Goal: Task Accomplishment & Management: Manage account settings

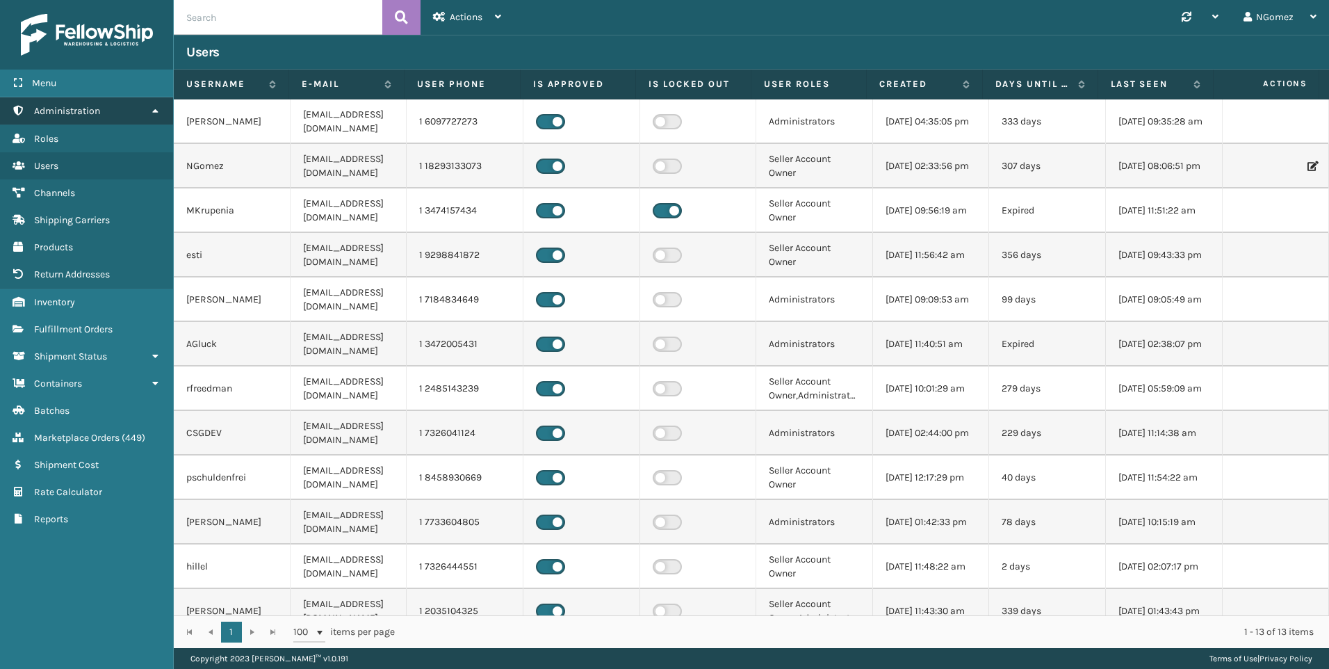
click at [124, 116] on link "Administration" at bounding box center [86, 110] width 173 height 27
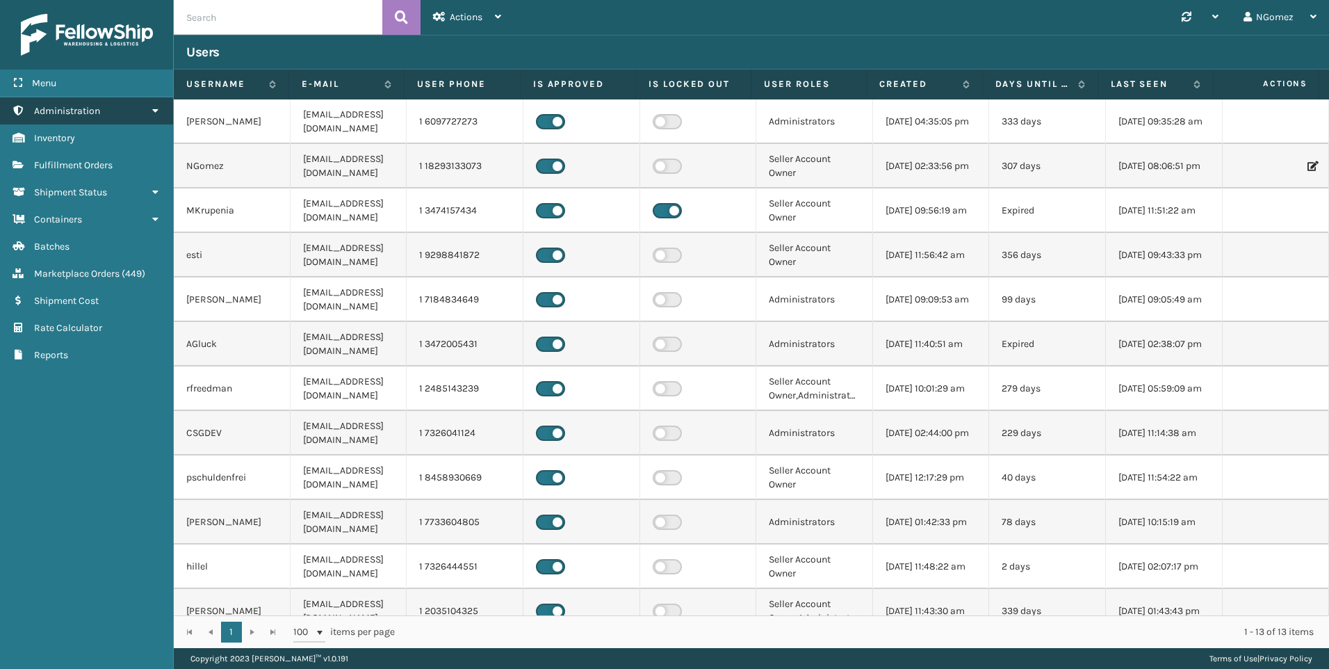
click at [115, 117] on link "Administration" at bounding box center [86, 110] width 173 height 27
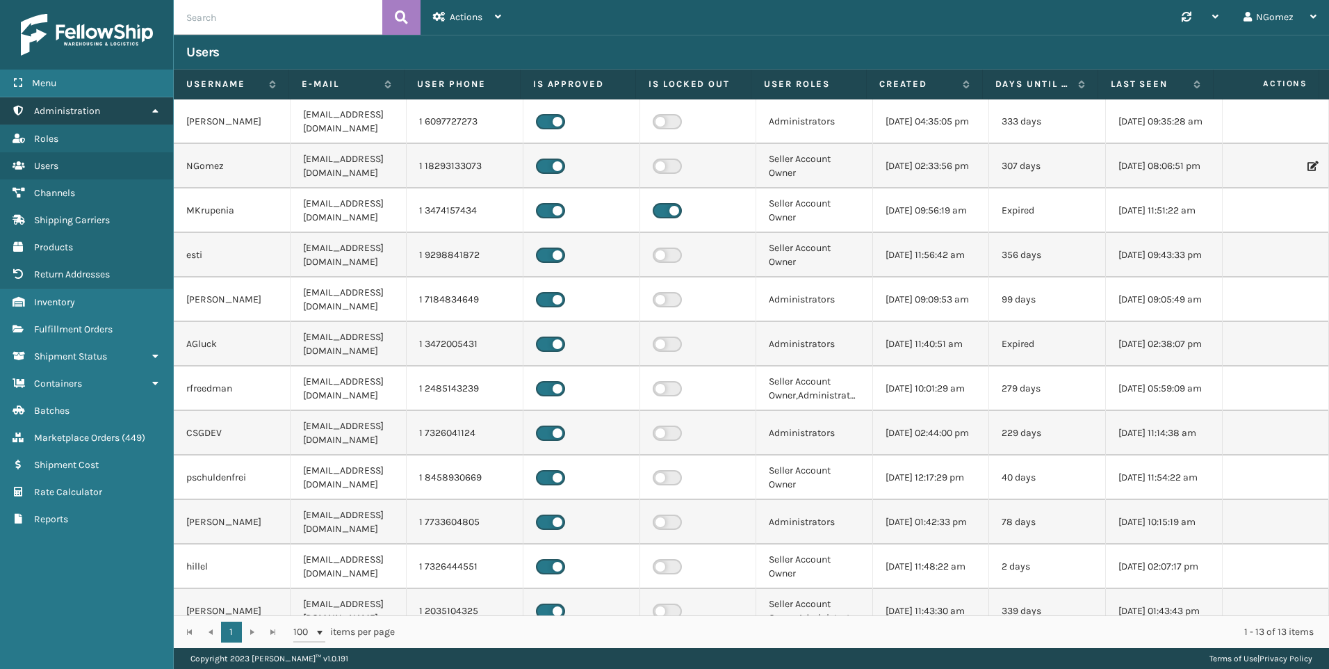
click at [116, 107] on link "Administration" at bounding box center [86, 110] width 173 height 27
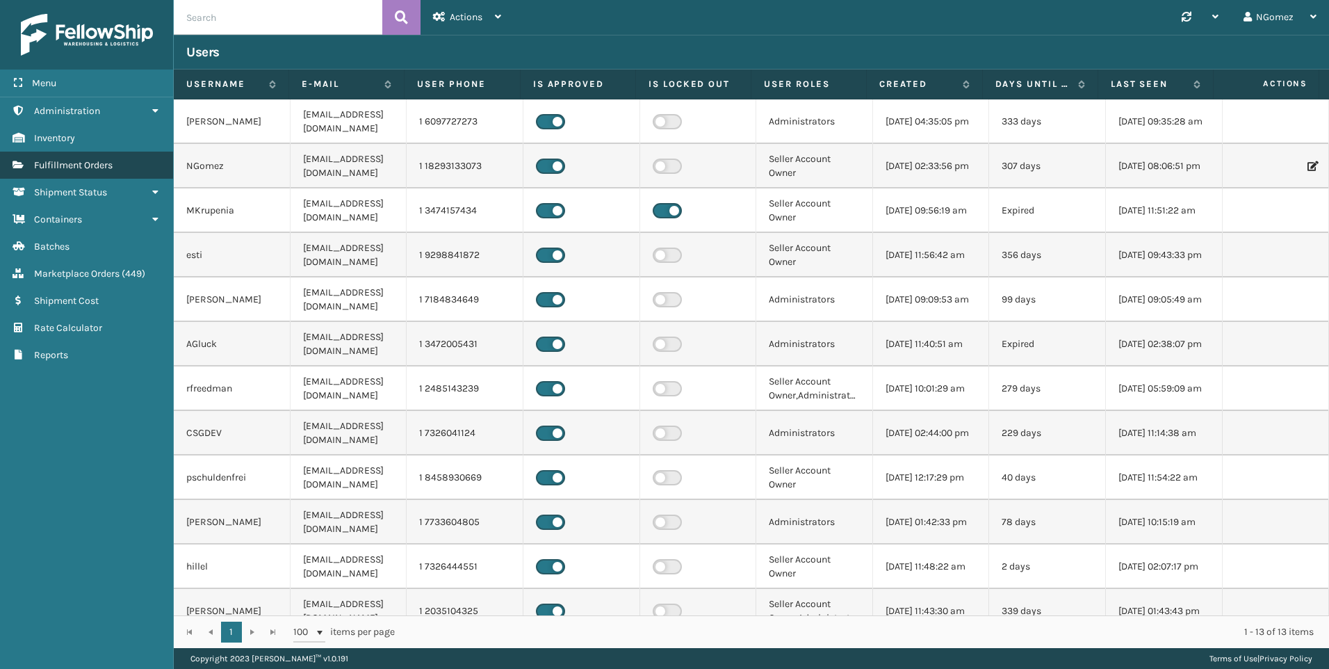
click at [117, 166] on link "Fulfillment Orders" at bounding box center [86, 165] width 173 height 27
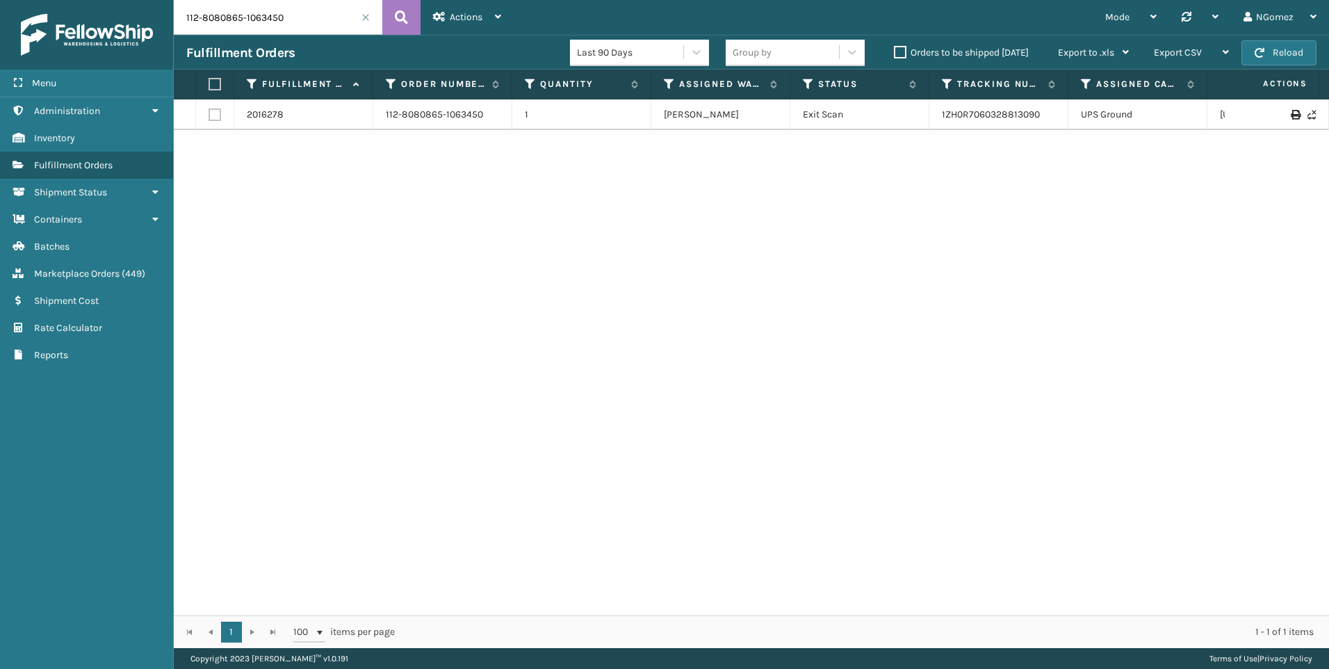
click at [272, 29] on input "112-8080865-1063450" at bounding box center [278, 17] width 209 height 35
click at [407, 17] on icon at bounding box center [401, 17] width 13 height 21
click at [960, 112] on link "884862402156" at bounding box center [975, 114] width 67 height 12
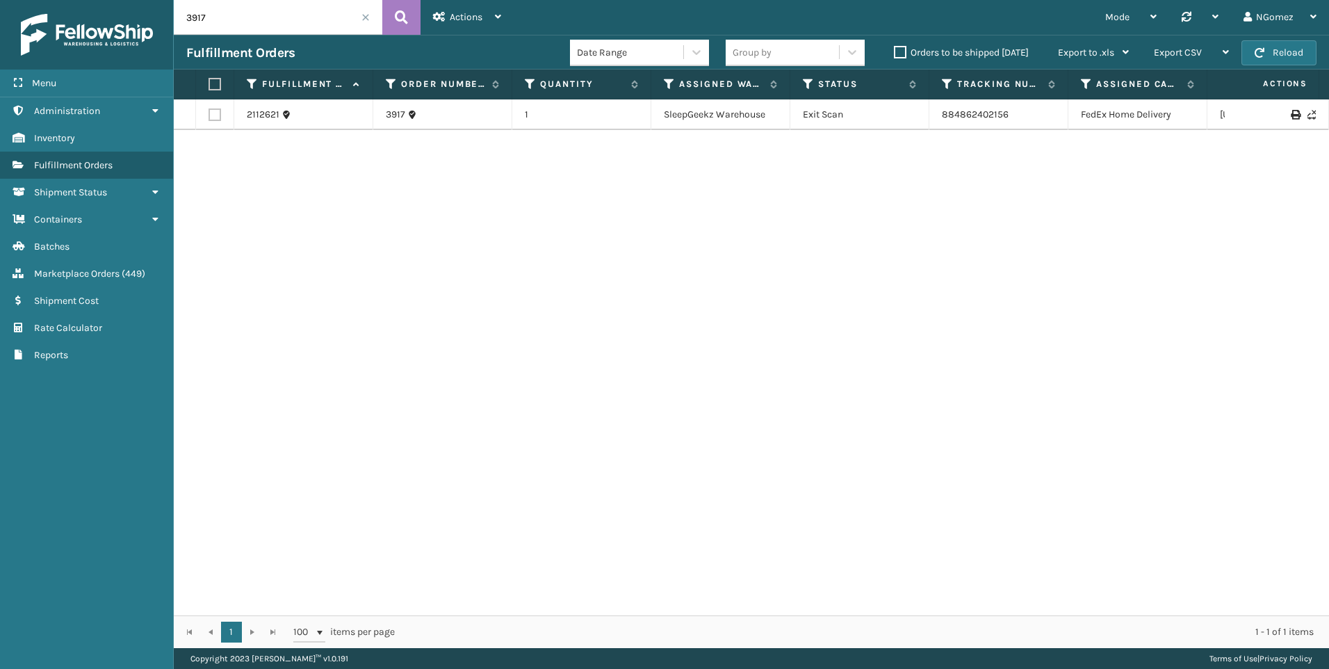
click at [272, 4] on input "3917" at bounding box center [278, 17] width 209 height 35
click at [270, 23] on input "3917" at bounding box center [278, 17] width 209 height 35
click at [270, 22] on input "3917" at bounding box center [278, 17] width 209 height 35
paste input "866"
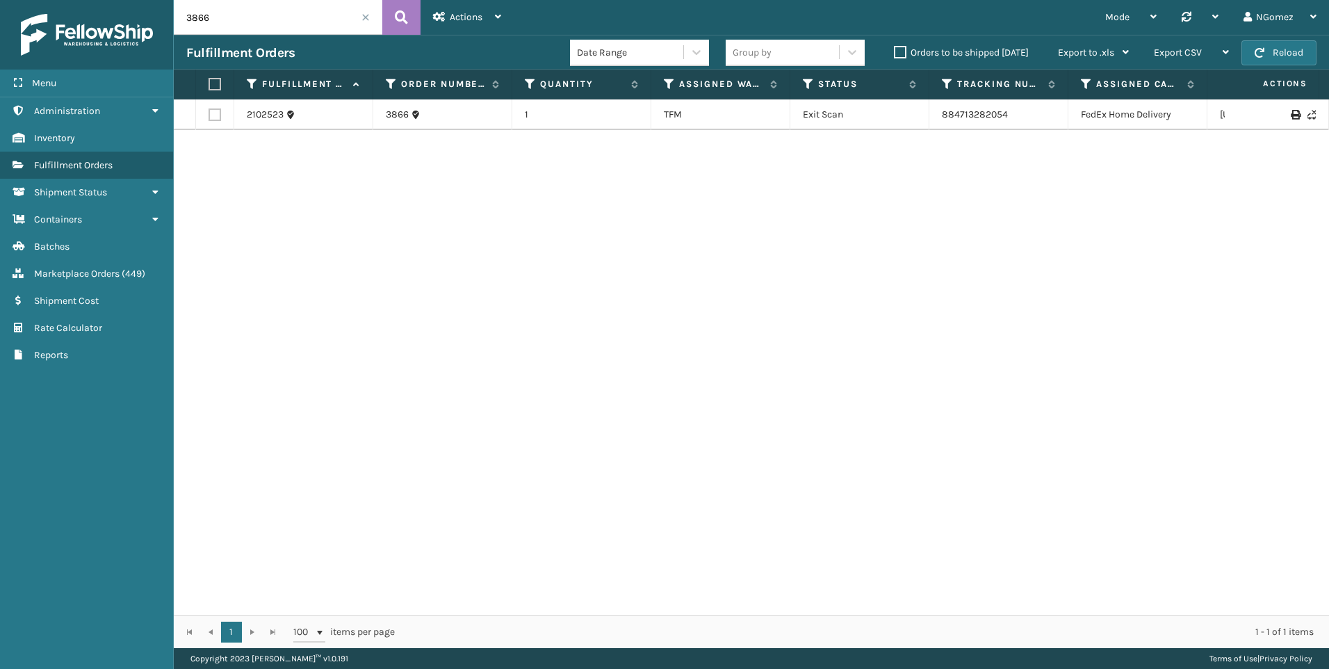
click at [964, 122] on td "884713282054" at bounding box center [998, 114] width 139 height 31
click at [966, 106] on td "884713282054" at bounding box center [998, 114] width 139 height 31
click at [967, 108] on td "884713282054" at bounding box center [998, 114] width 139 height 31
click at [968, 113] on link "884713282054" at bounding box center [975, 114] width 66 height 12
click at [269, 24] on input "3866" at bounding box center [278, 17] width 209 height 35
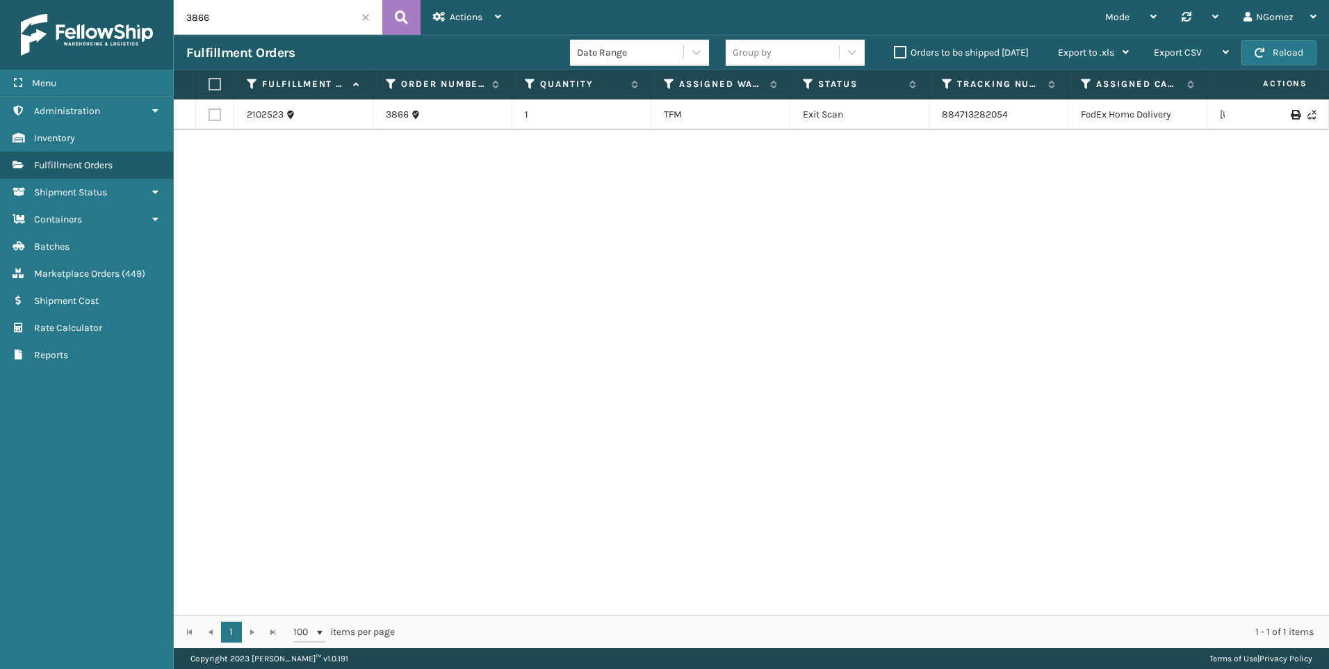
click at [269, 24] on input "3866" at bounding box center [278, 17] width 209 height 35
paste input "111-7009884-1628260"
type input "111-7009884-1628260"
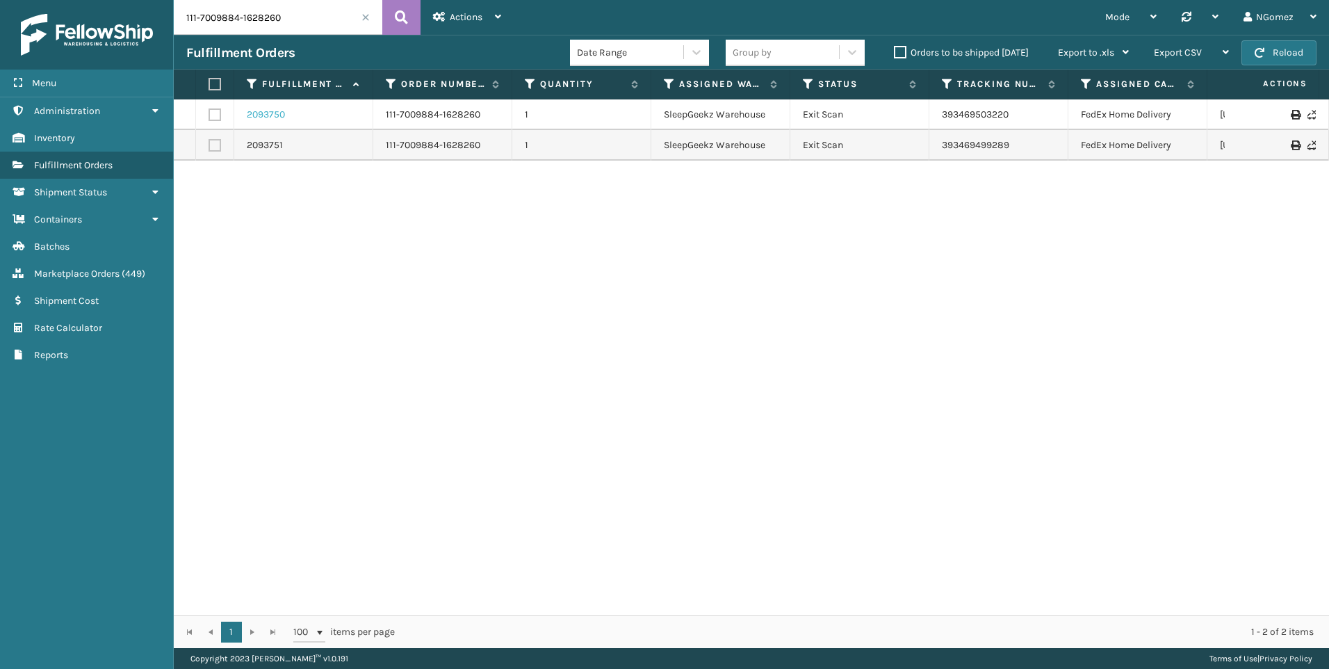
click at [275, 115] on link "2093750" at bounding box center [266, 115] width 38 height 14
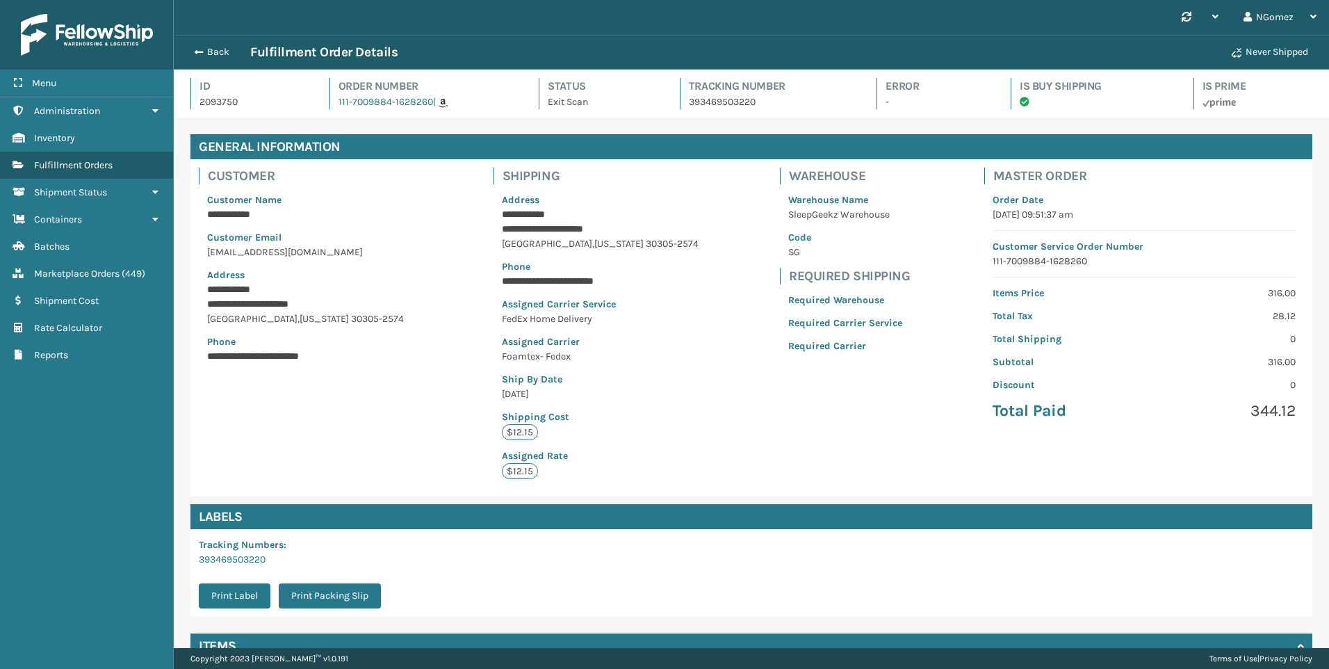
scroll to position [33, 1155]
click at [216, 47] on button "Back" at bounding box center [218, 52] width 64 height 13
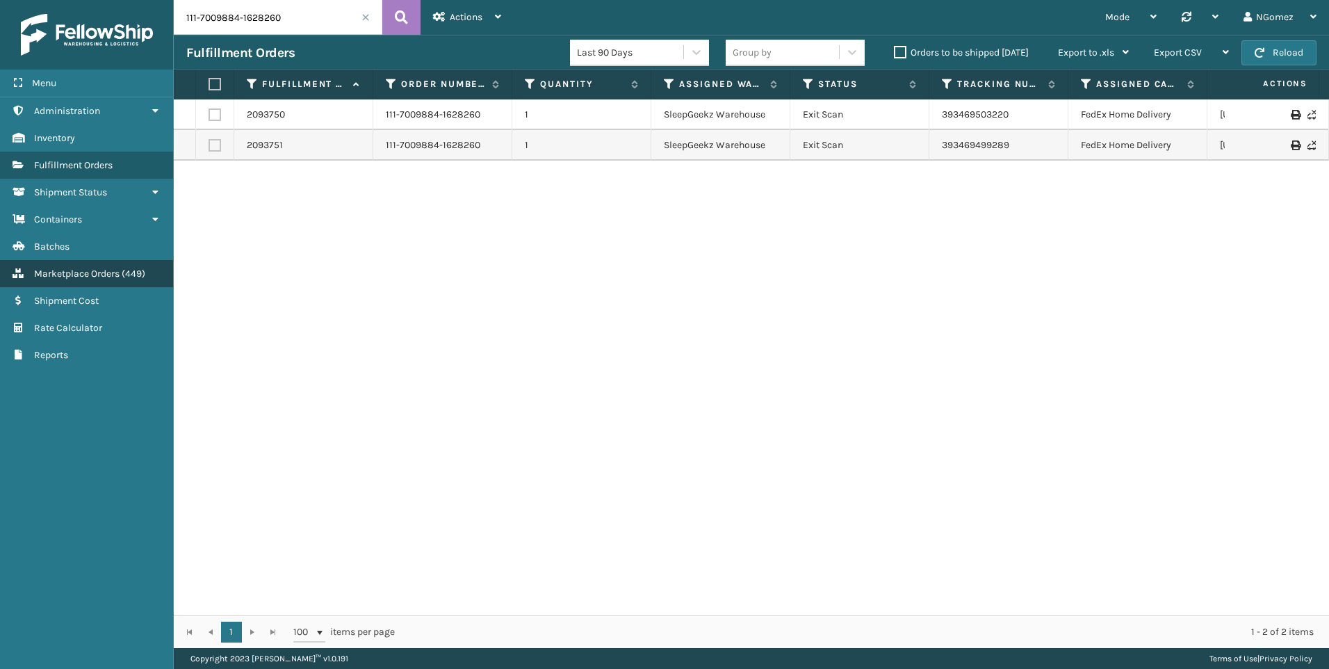
click at [112, 271] on span "Marketplace Orders" at bounding box center [77, 274] width 86 height 12
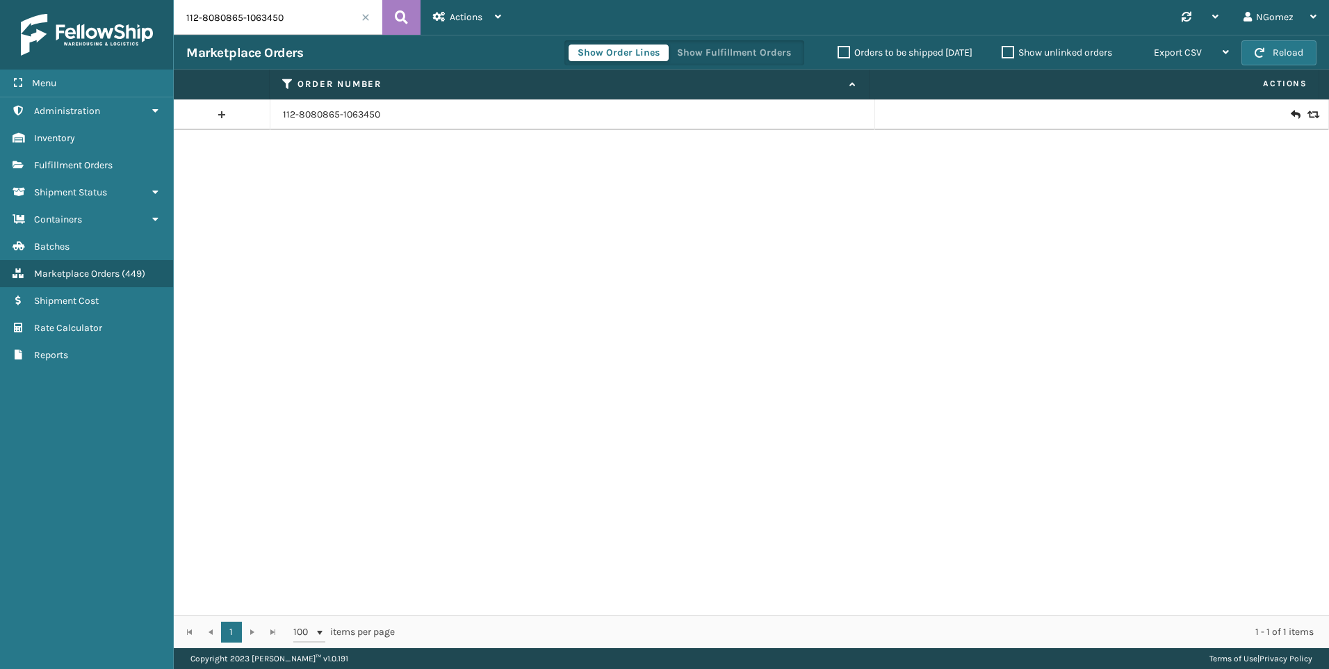
click at [279, 17] on input "112-8080865-1063450" at bounding box center [278, 17] width 209 height 35
click at [277, 18] on input "112-8080865-1063450" at bounding box center [278, 17] width 209 height 35
paste input "1-7009884-162826"
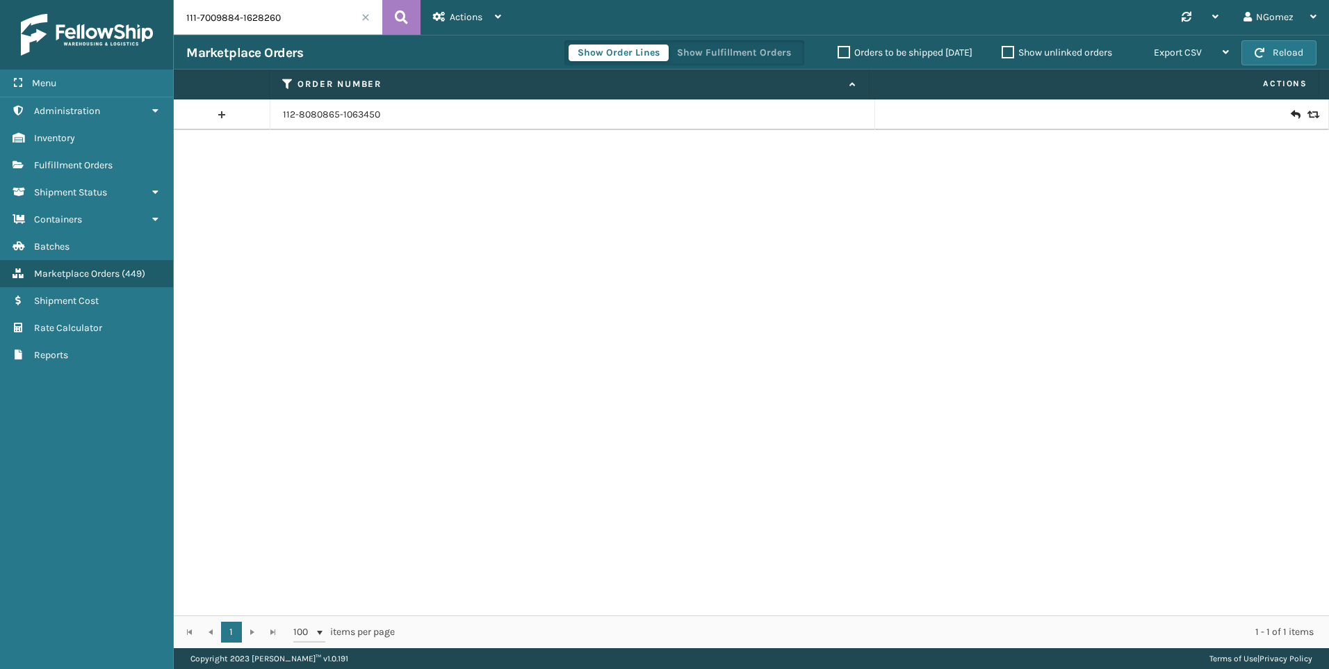
type input "111-7009884-1628260"
click at [1308, 116] on icon at bounding box center [1312, 115] width 8 height 10
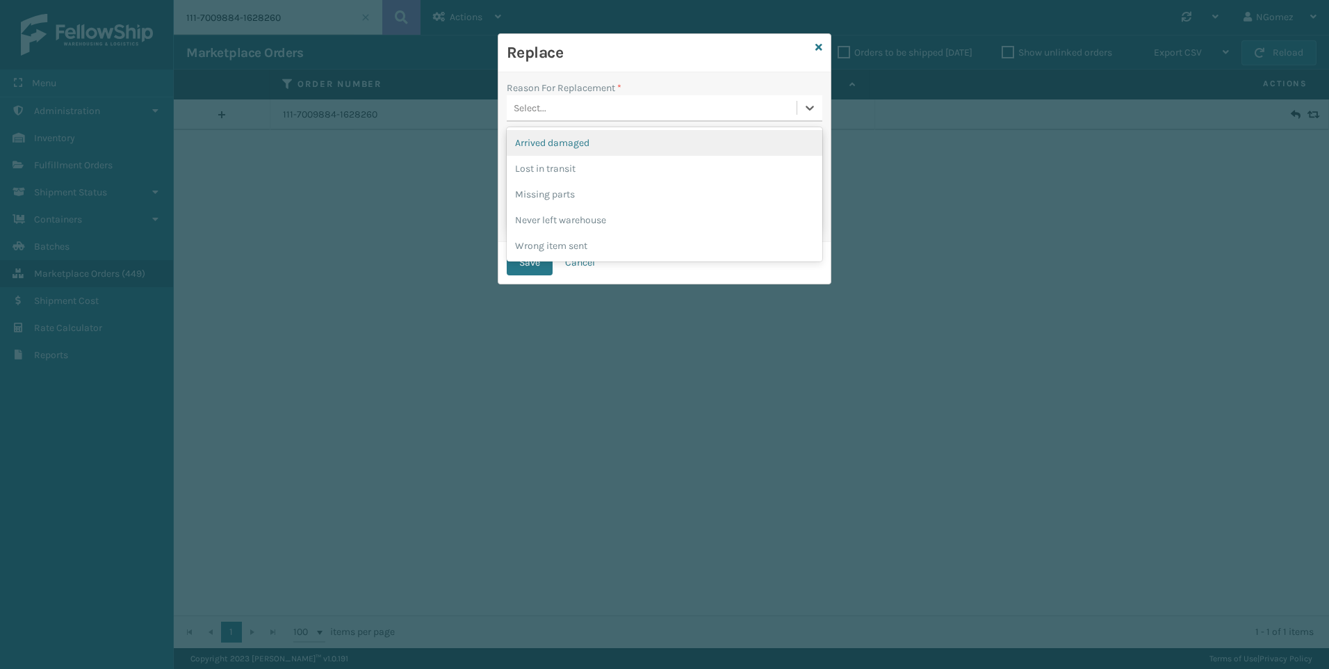
click at [660, 111] on div "Select..." at bounding box center [652, 108] width 290 height 23
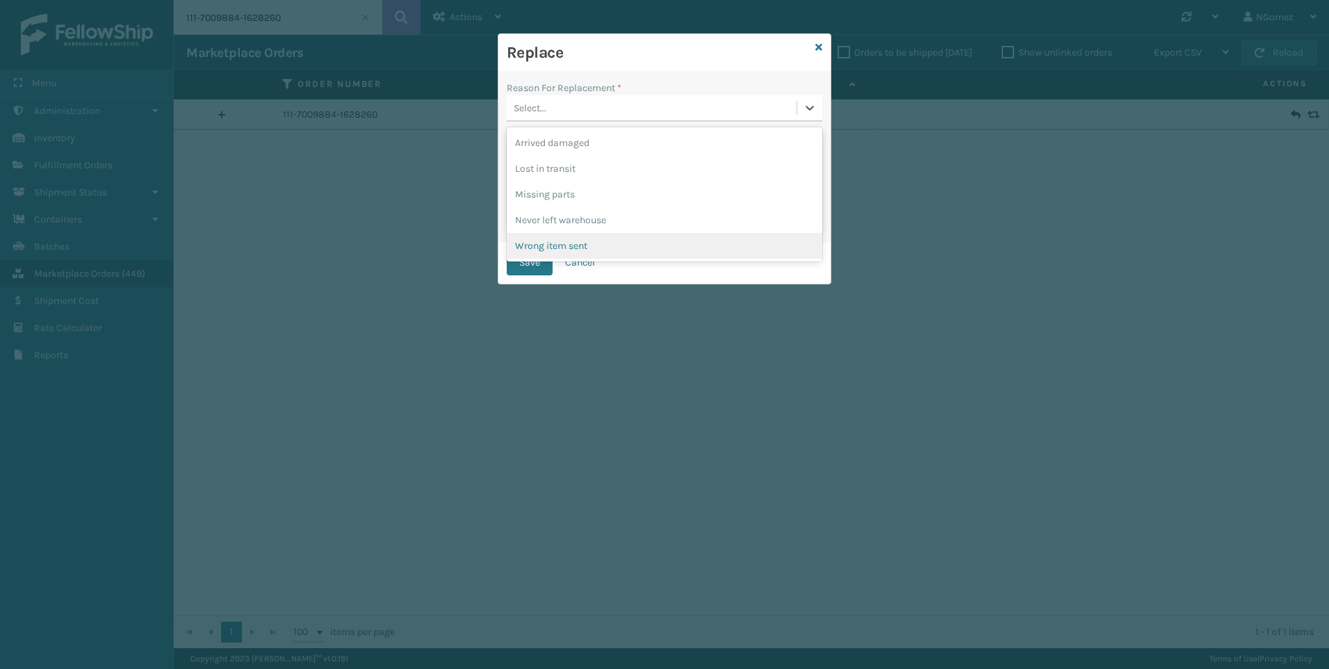
click at [596, 247] on div "Wrong item sent" at bounding box center [665, 246] width 316 height 26
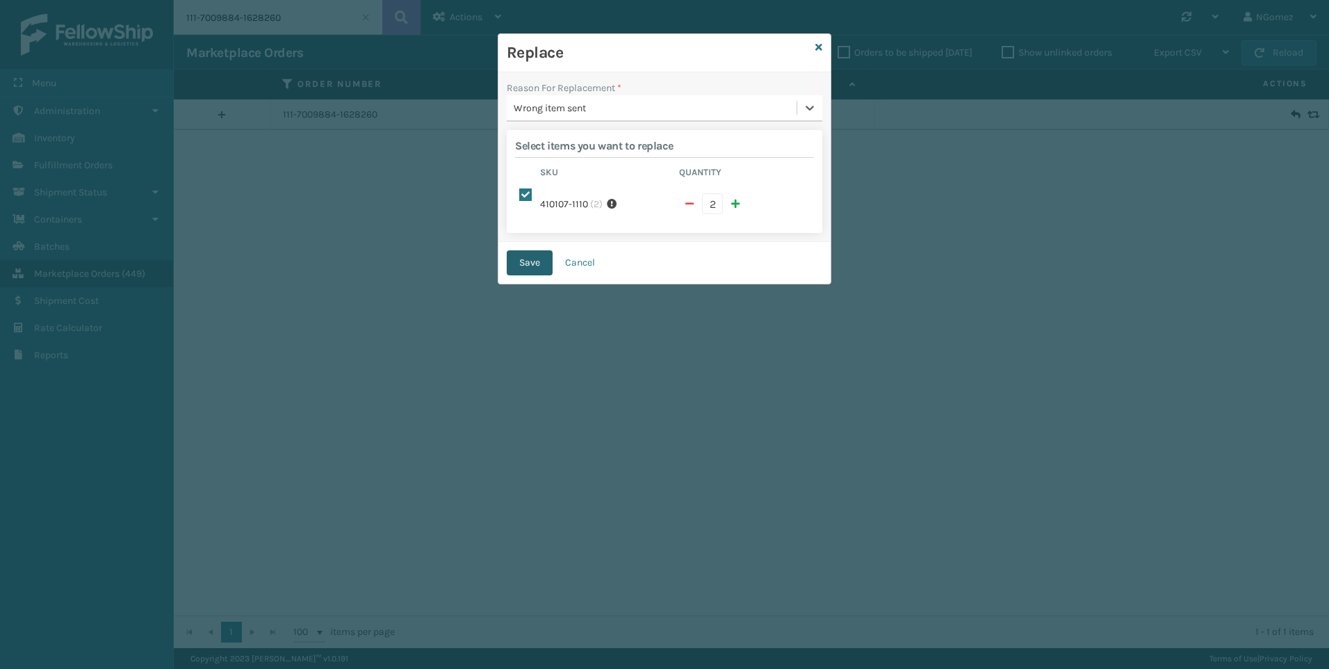
click at [536, 250] on button "Save" at bounding box center [530, 262] width 46 height 25
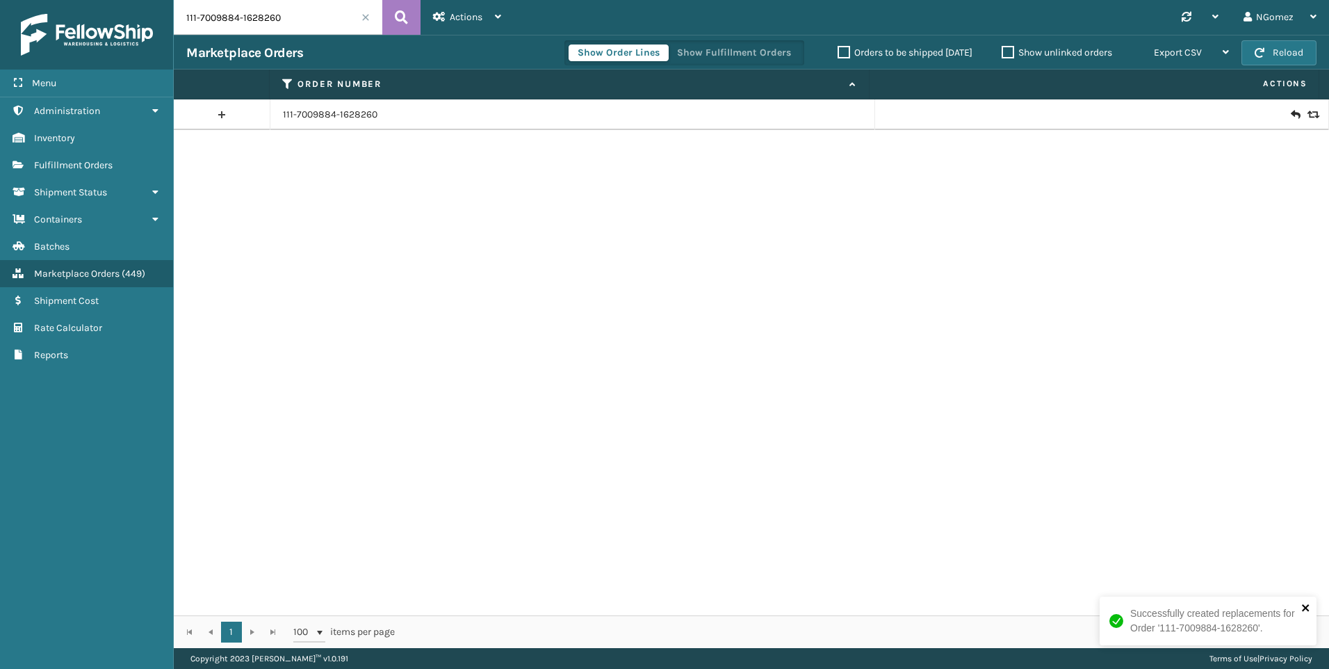
click at [1309, 606] on icon "close" at bounding box center [1305, 607] width 7 height 7
click at [87, 167] on span "Fulfillment Orders" at bounding box center [73, 165] width 79 height 12
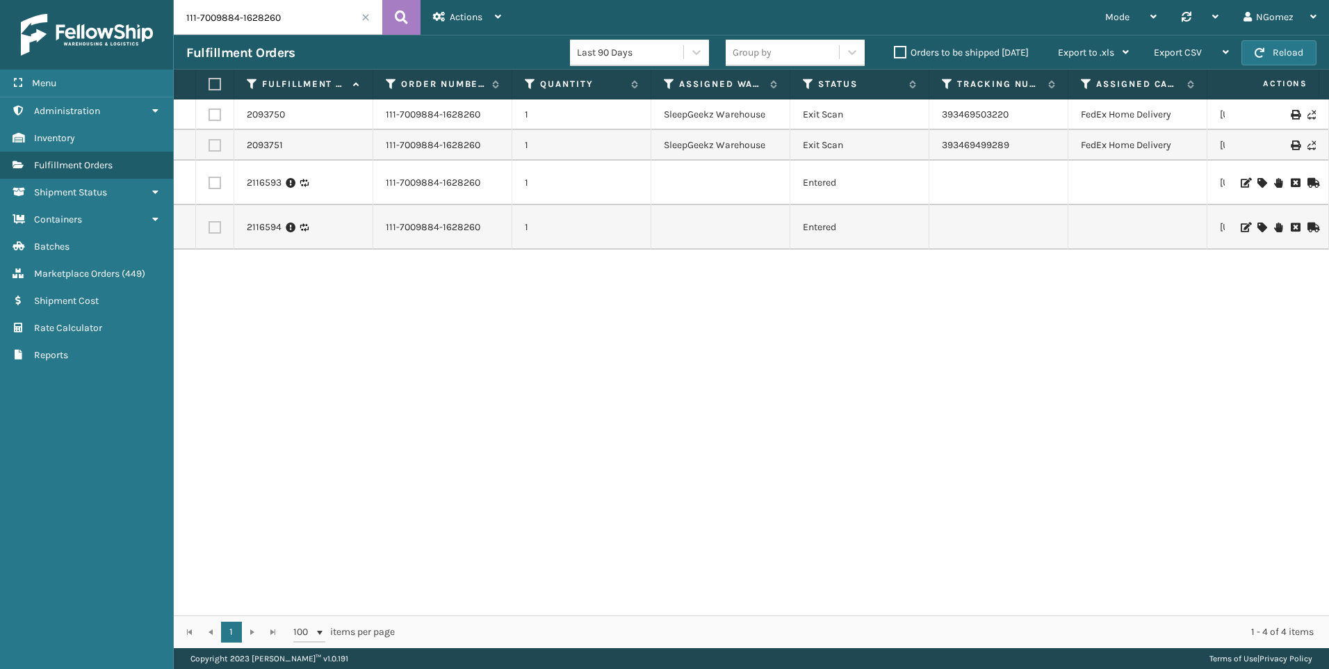
click at [1274, 183] on icon at bounding box center [1278, 183] width 8 height 10
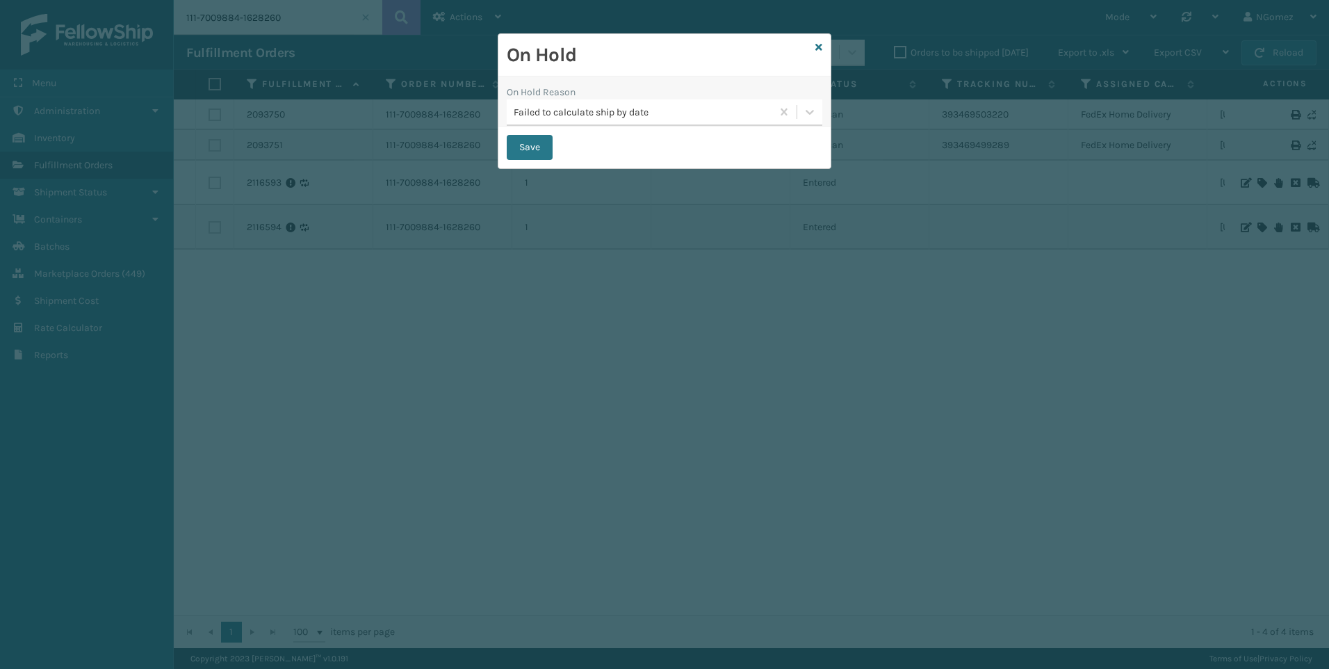
drag, startPoint x: 820, startPoint y: 44, endPoint x: 829, endPoint y: 51, distance: 11.0
click at [820, 45] on icon at bounding box center [818, 47] width 7 height 10
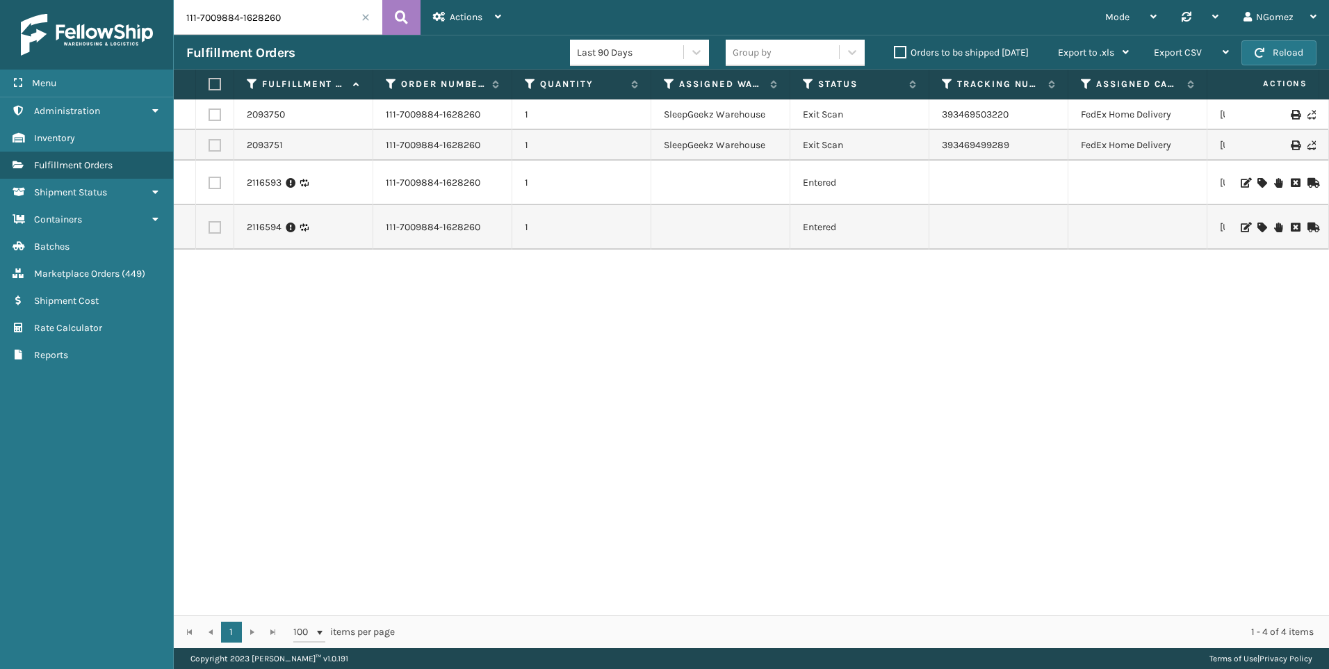
click at [1274, 229] on icon at bounding box center [1278, 227] width 8 height 10
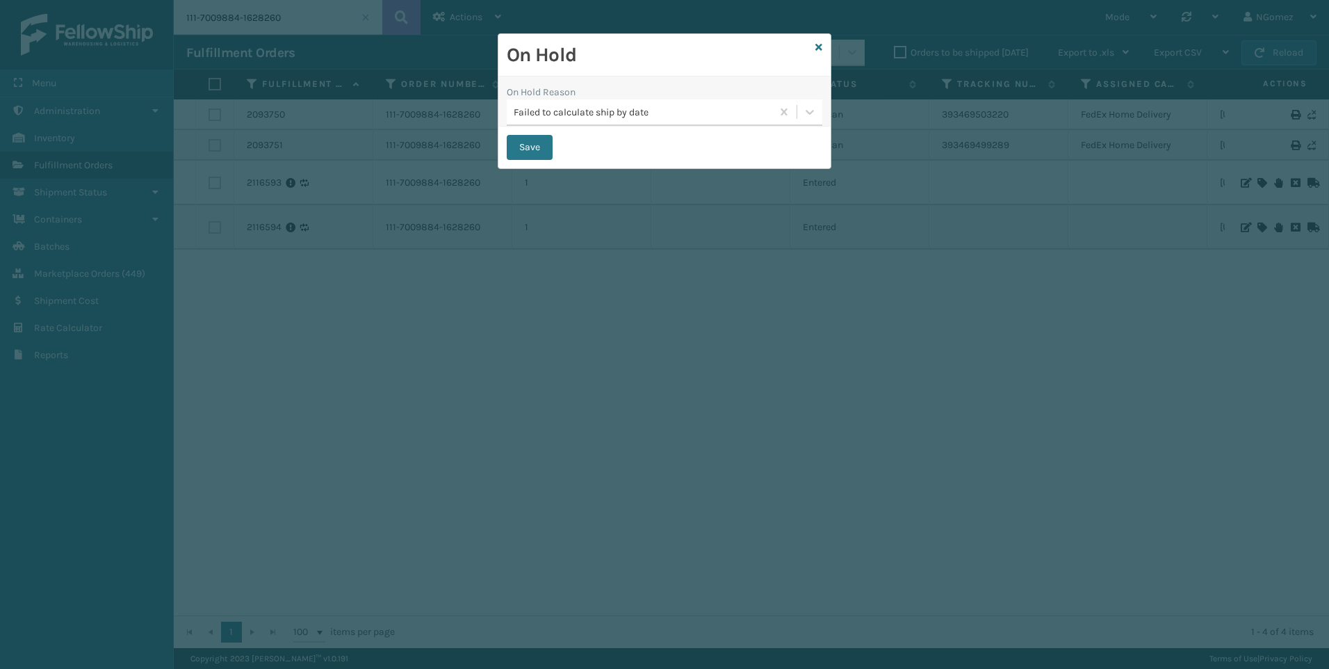
click at [660, 115] on div "Failed to calculate ship by date" at bounding box center [643, 112] width 259 height 15
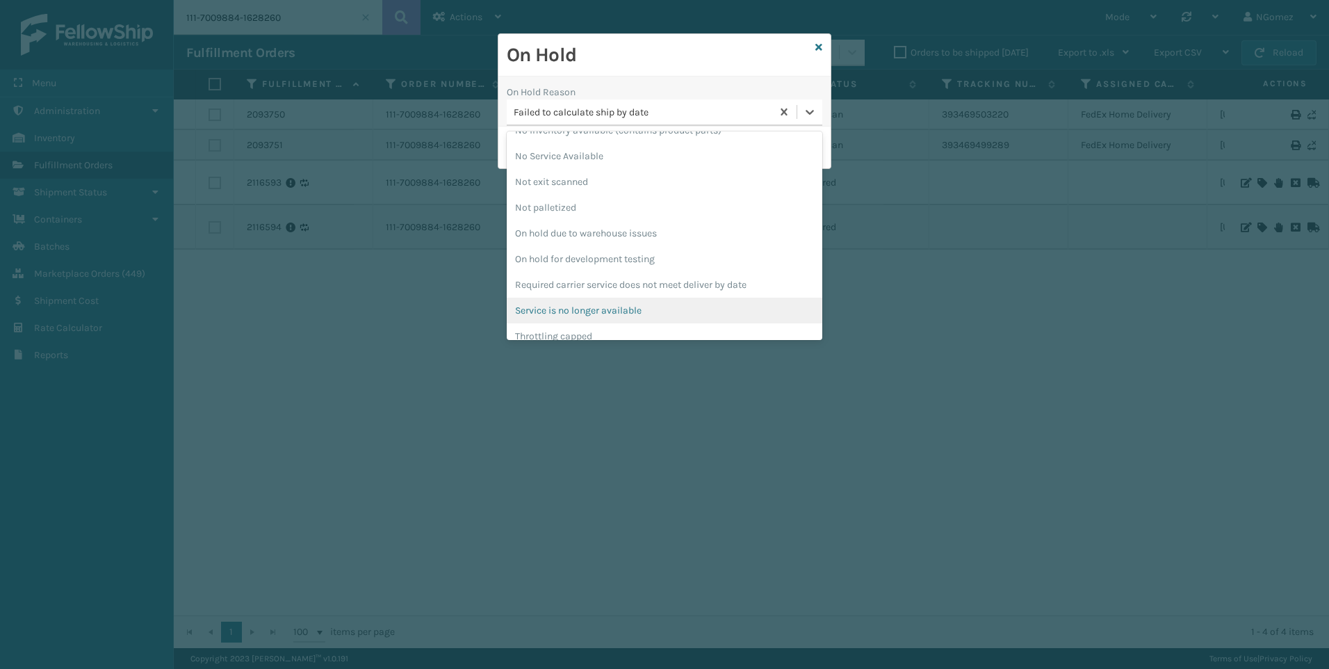
scroll to position [363, 0]
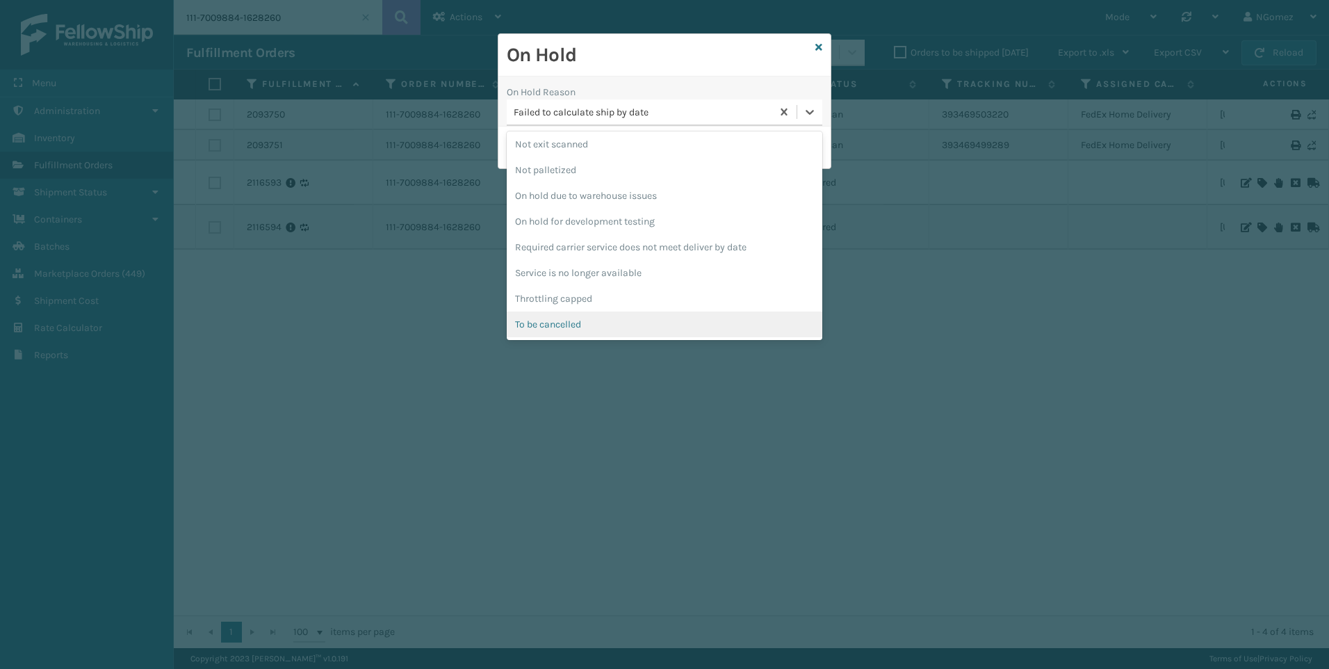
drag, startPoint x: 592, startPoint y: 319, endPoint x: 572, endPoint y: 282, distance: 42.0
click at [592, 319] on div "To be cancelled" at bounding box center [665, 324] width 316 height 26
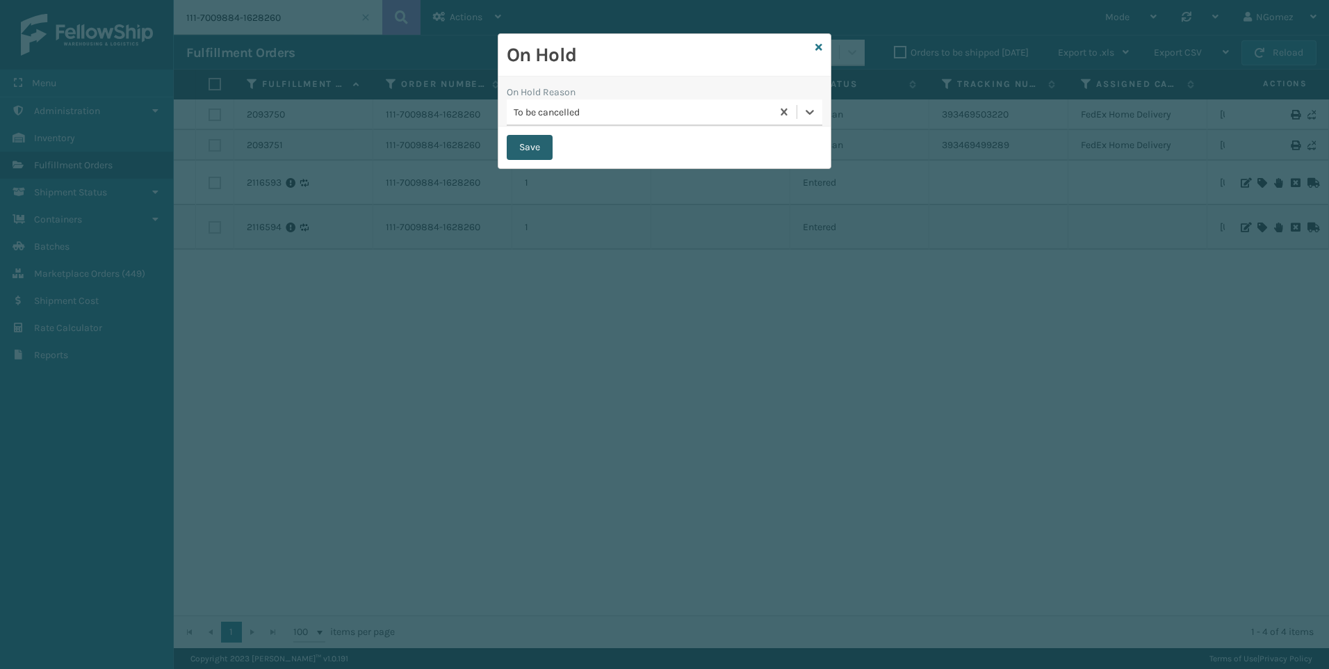
click at [528, 143] on button "Save" at bounding box center [530, 147] width 46 height 25
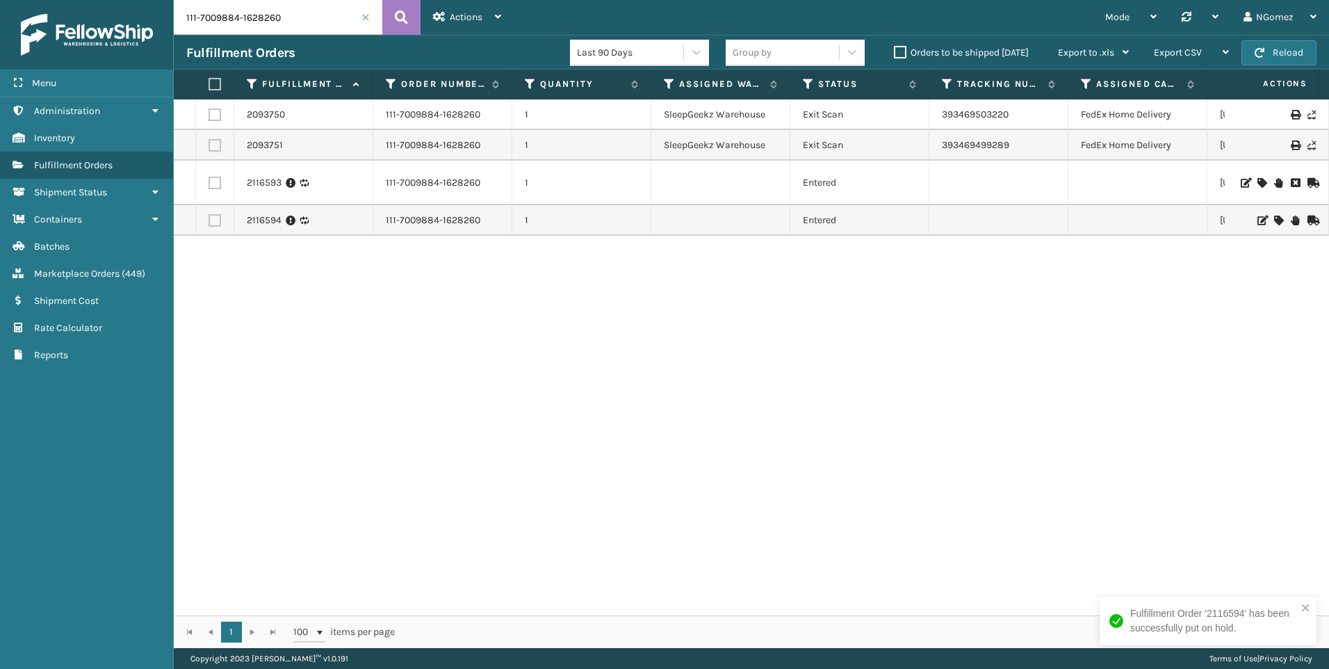
click at [1241, 180] on icon at bounding box center [1245, 183] width 8 height 10
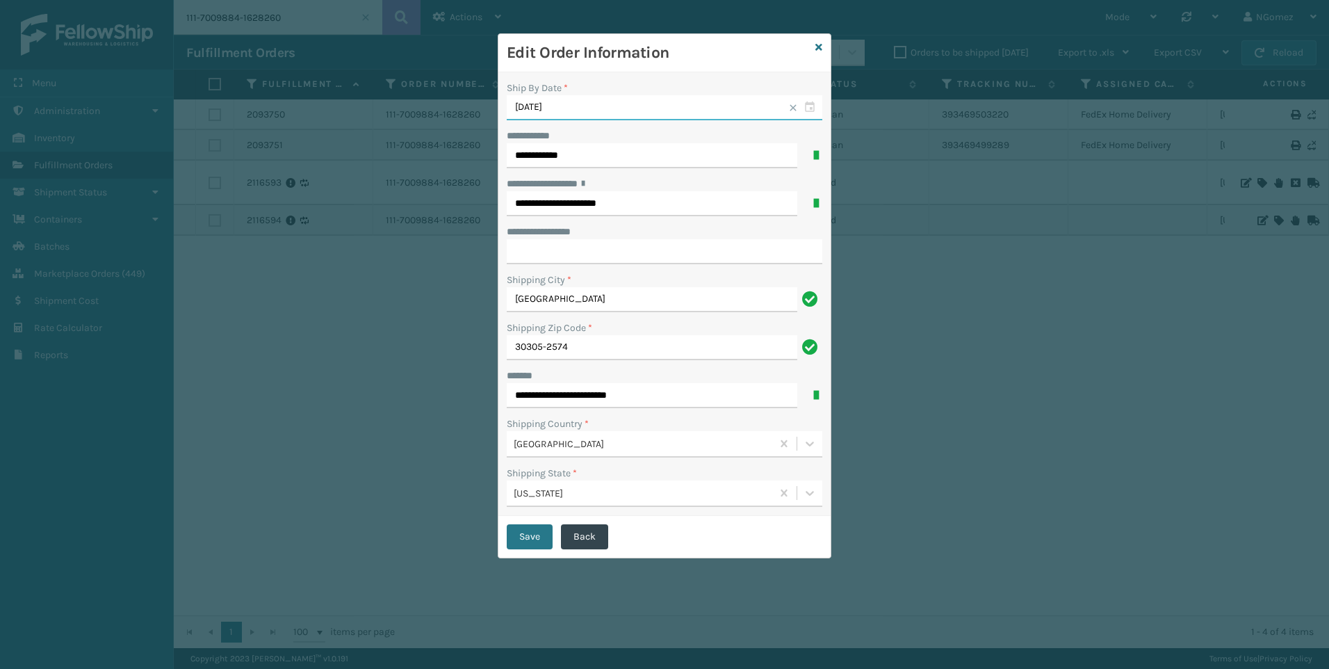
click at [610, 108] on input "[DATE]" at bounding box center [665, 107] width 316 height 25
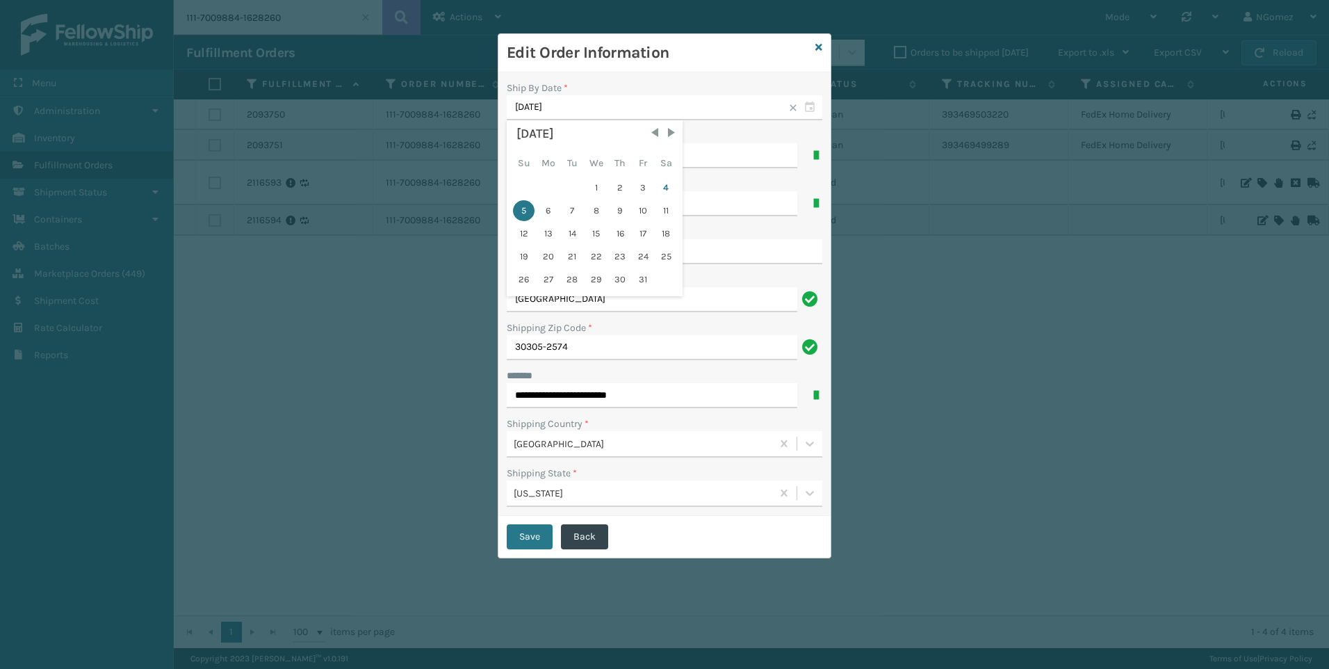
click at [519, 206] on div "5" at bounding box center [524, 210] width 22 height 21
click at [532, 534] on button "Save" at bounding box center [530, 536] width 46 height 25
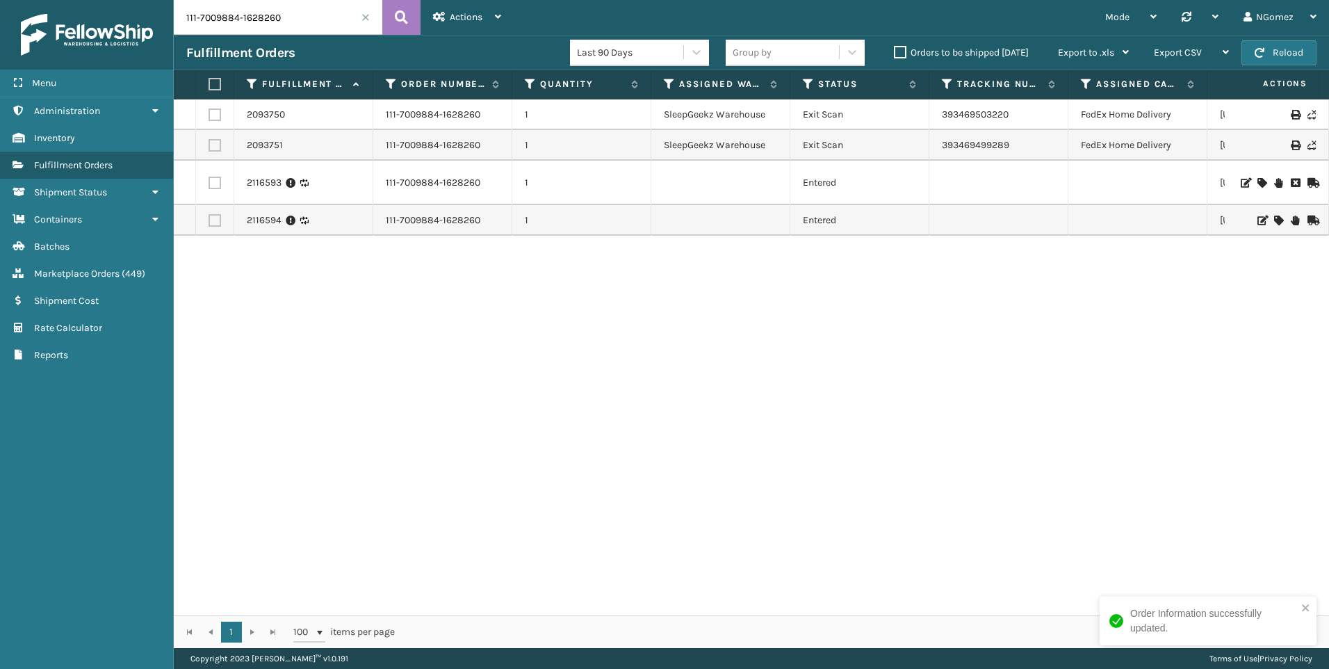
click at [1258, 184] on icon at bounding box center [1262, 183] width 8 height 10
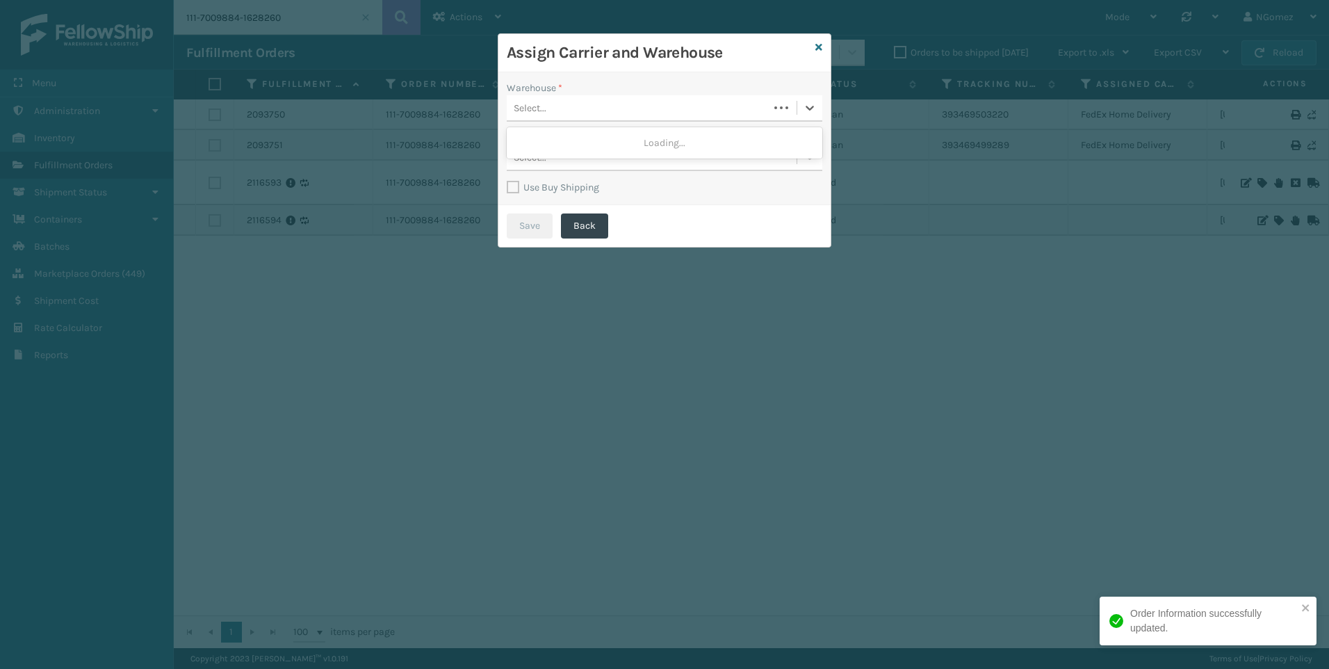
click at [673, 102] on div "Select..." at bounding box center [638, 108] width 262 height 23
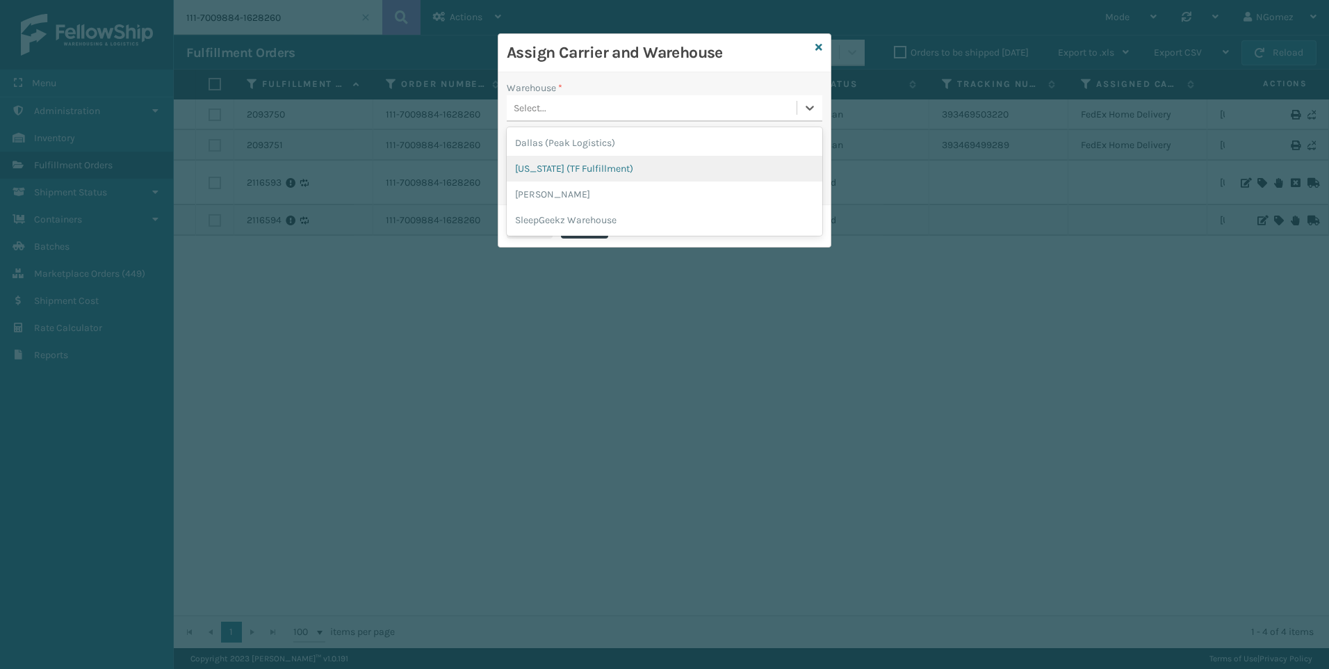
click at [639, 166] on div "[US_STATE] (TF Fulfillment)" at bounding box center [665, 169] width 316 height 26
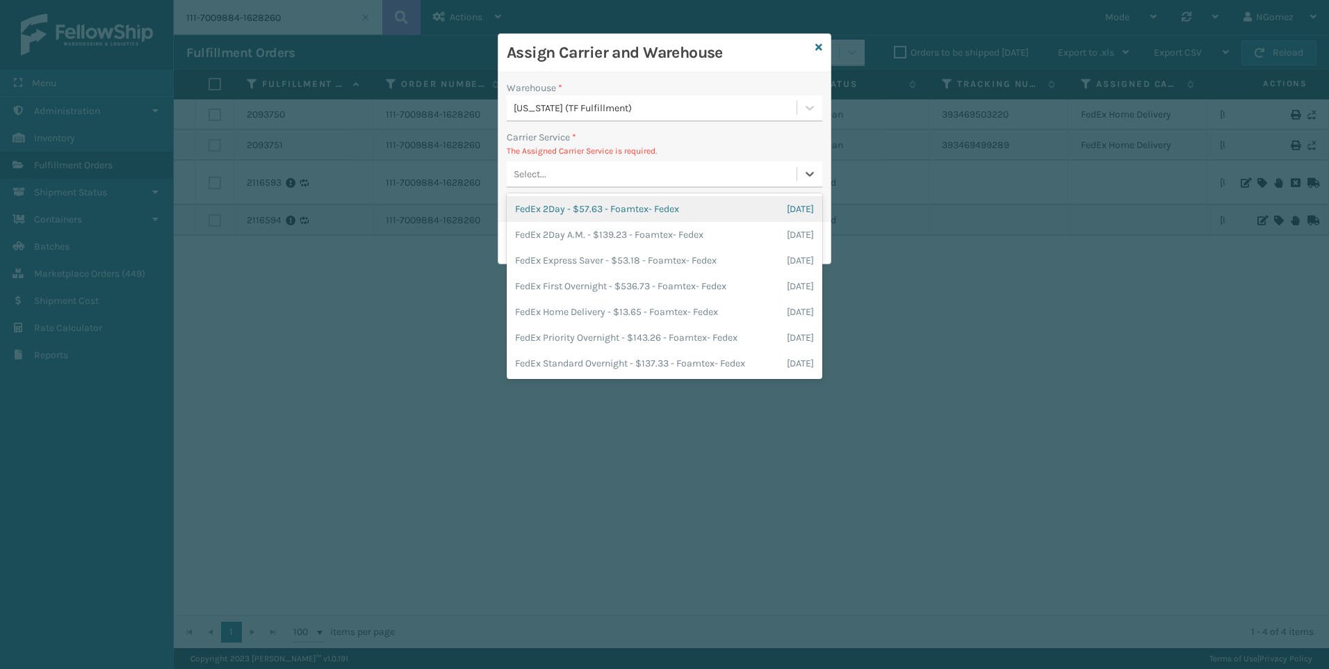
click at [559, 173] on div "Select..." at bounding box center [652, 174] width 290 height 23
click at [740, 168] on div "Select..." at bounding box center [652, 174] width 290 height 23
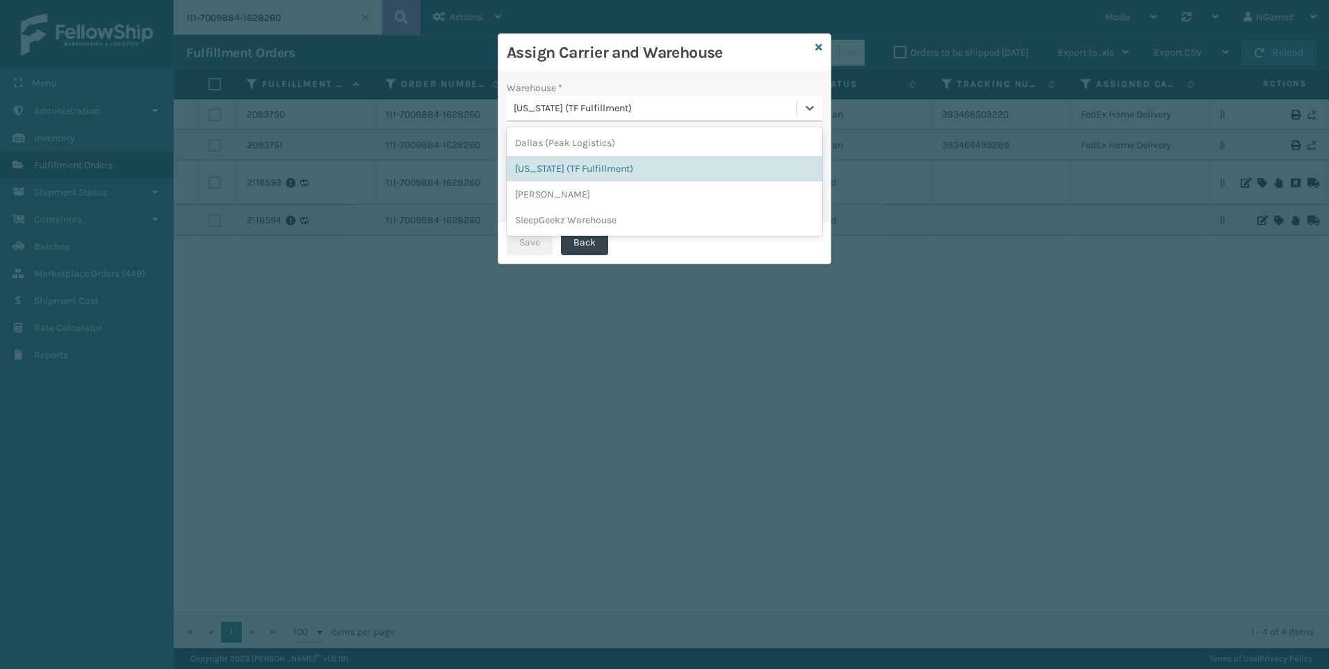
click at [729, 108] on div "[US_STATE] (TF Fulfillment)" at bounding box center [656, 108] width 284 height 15
click at [623, 145] on div "Dallas (Peak Logistics)" at bounding box center [665, 143] width 316 height 26
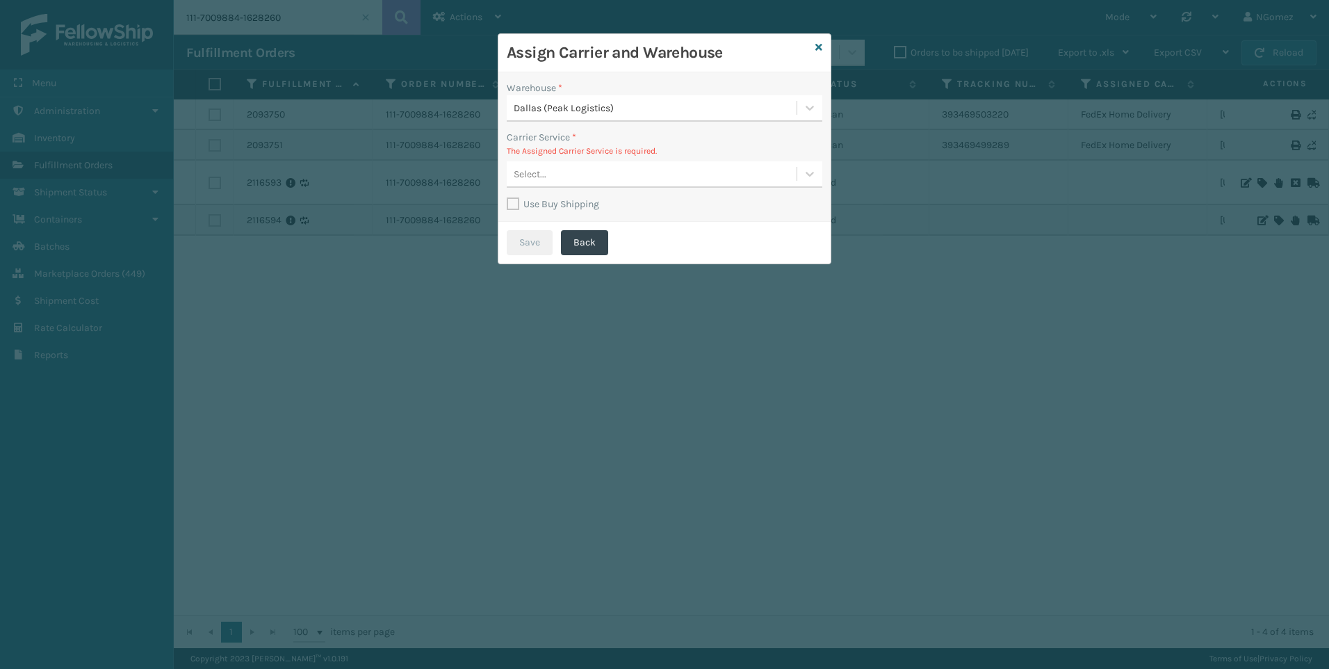
click at [610, 176] on div "Select..." at bounding box center [652, 174] width 290 height 23
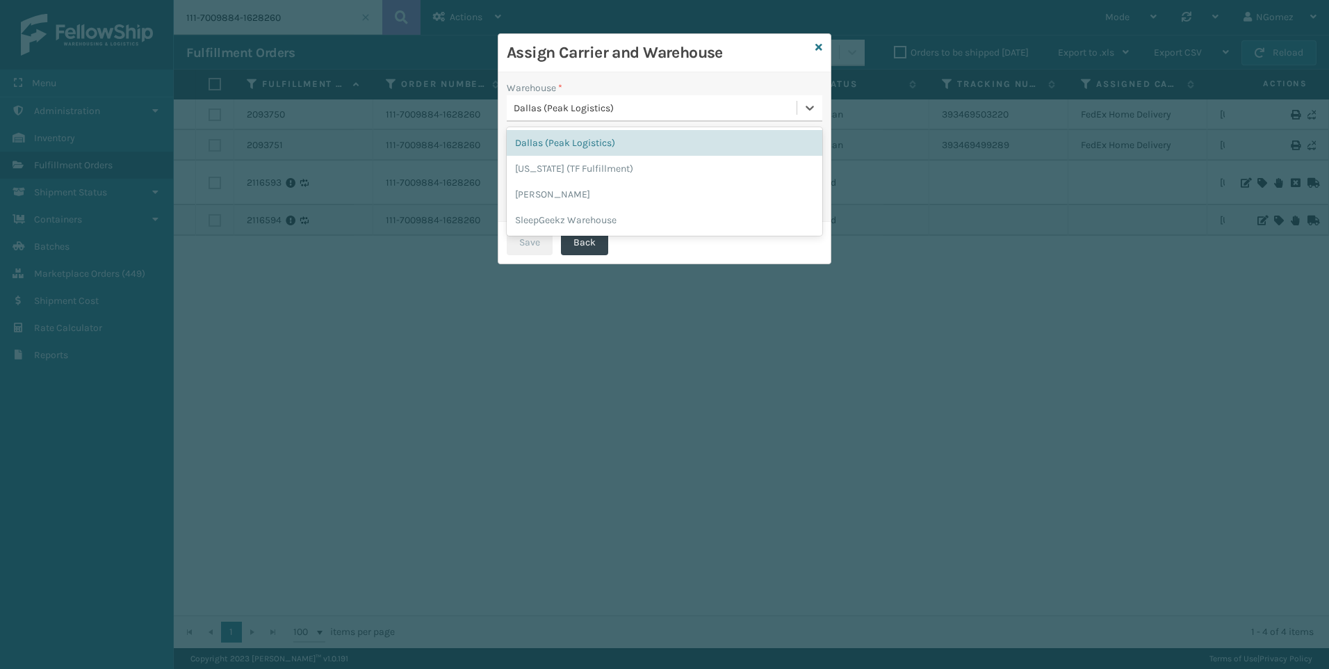
click at [683, 101] on div "Dallas (Peak Logistics)" at bounding box center [656, 108] width 284 height 15
click at [635, 162] on div "[US_STATE] (TF Fulfillment)" at bounding box center [665, 169] width 316 height 26
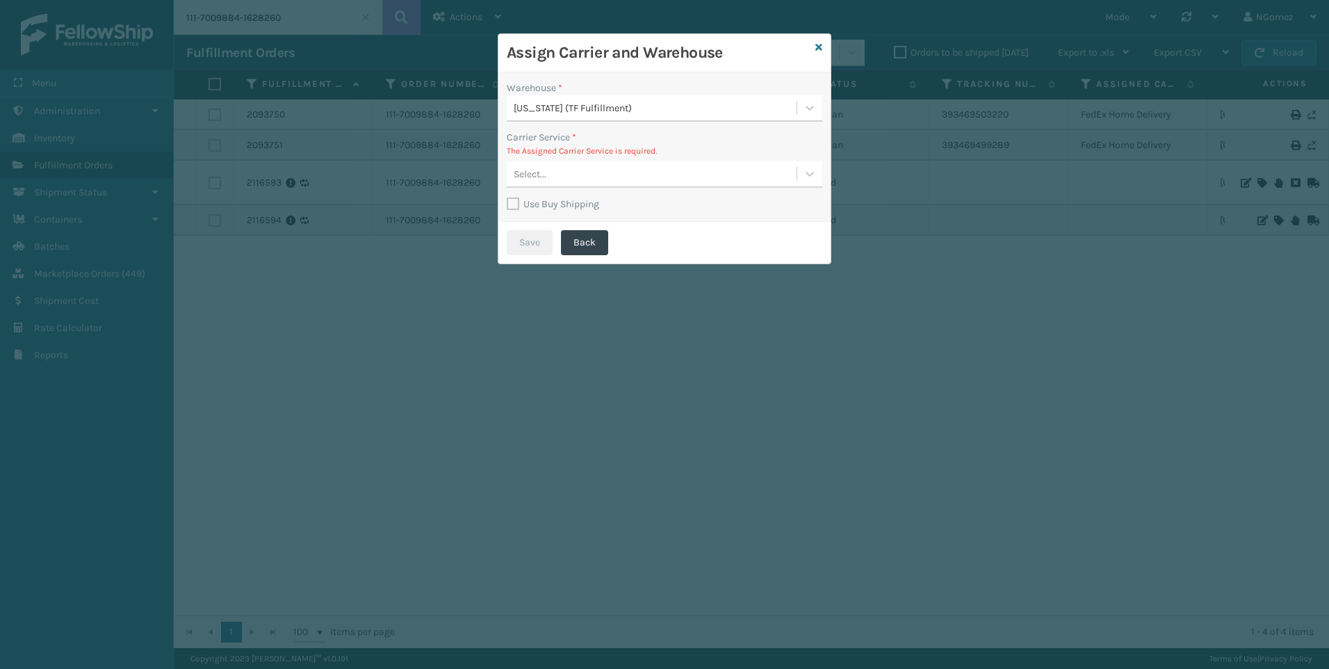
click at [621, 190] on div "Warehouse * [US_STATE] (TF Fulfillment) Carrier Service * The Assigned Carrier …" at bounding box center [664, 146] width 332 height 149
click at [614, 172] on div "Select..." at bounding box center [652, 174] width 290 height 23
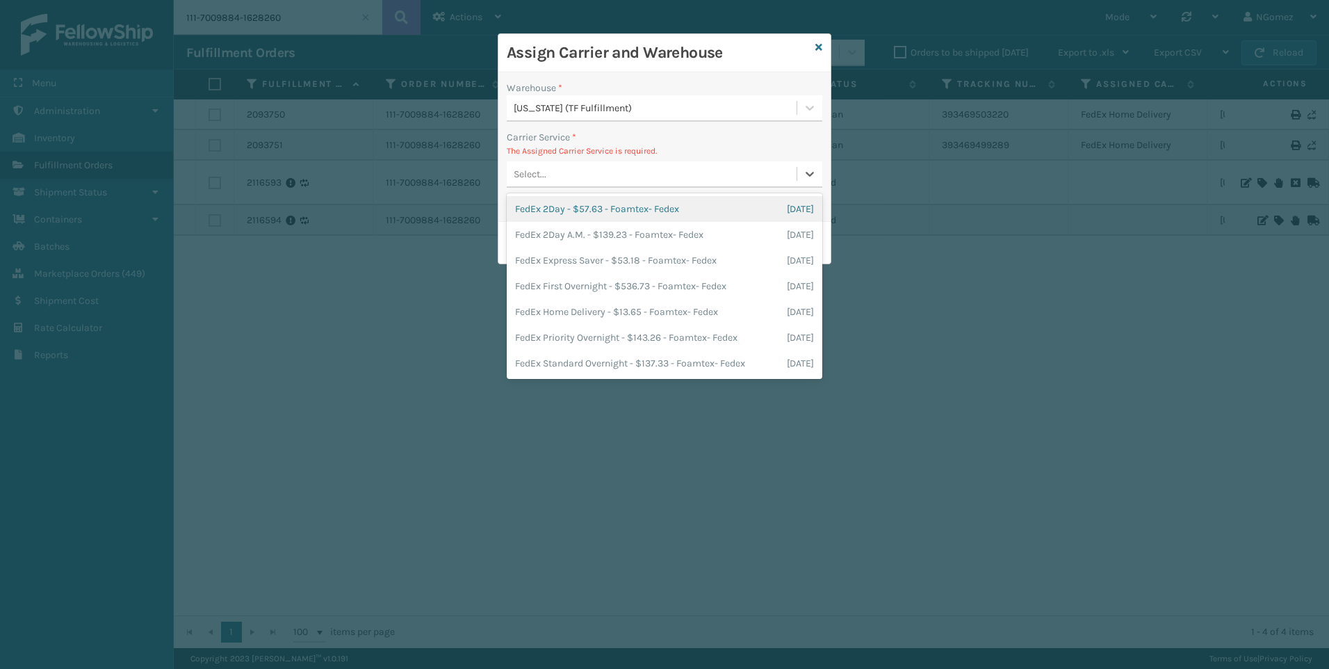
click at [674, 206] on div "FedEx 2Day - $57.63 - Foamtex- Fedex [DATE]" at bounding box center [665, 209] width 316 height 26
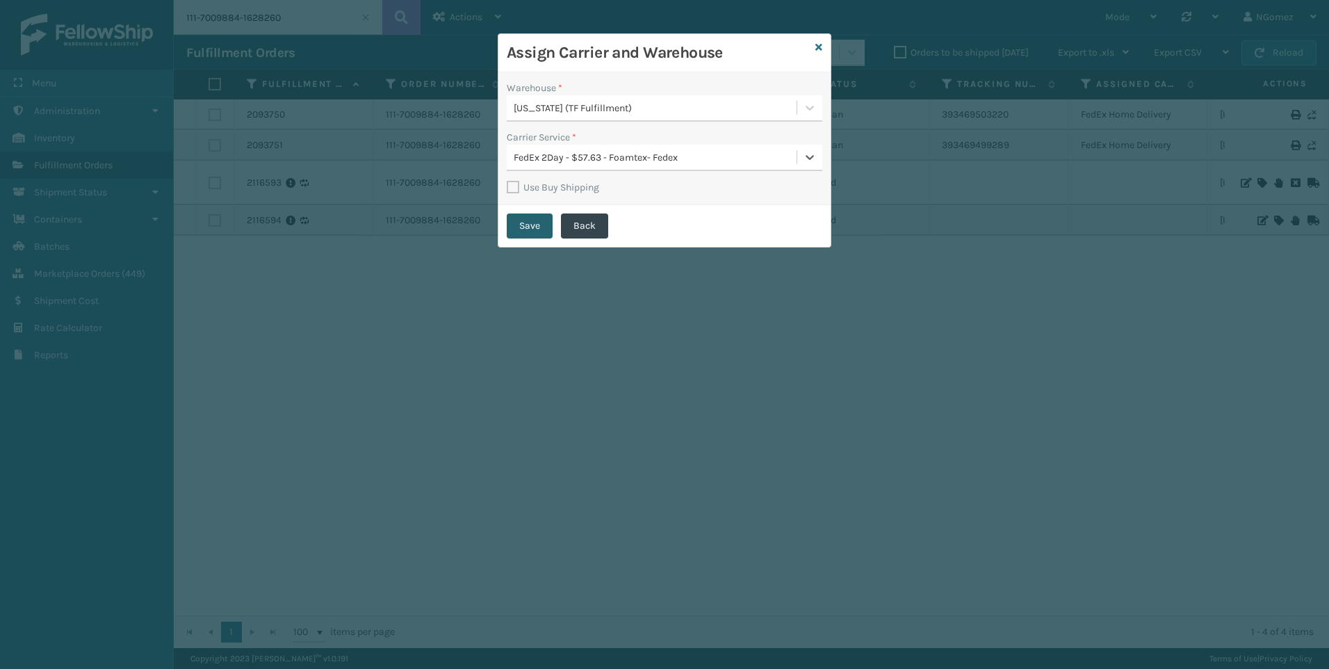
click at [537, 226] on button "Save" at bounding box center [530, 225] width 46 height 25
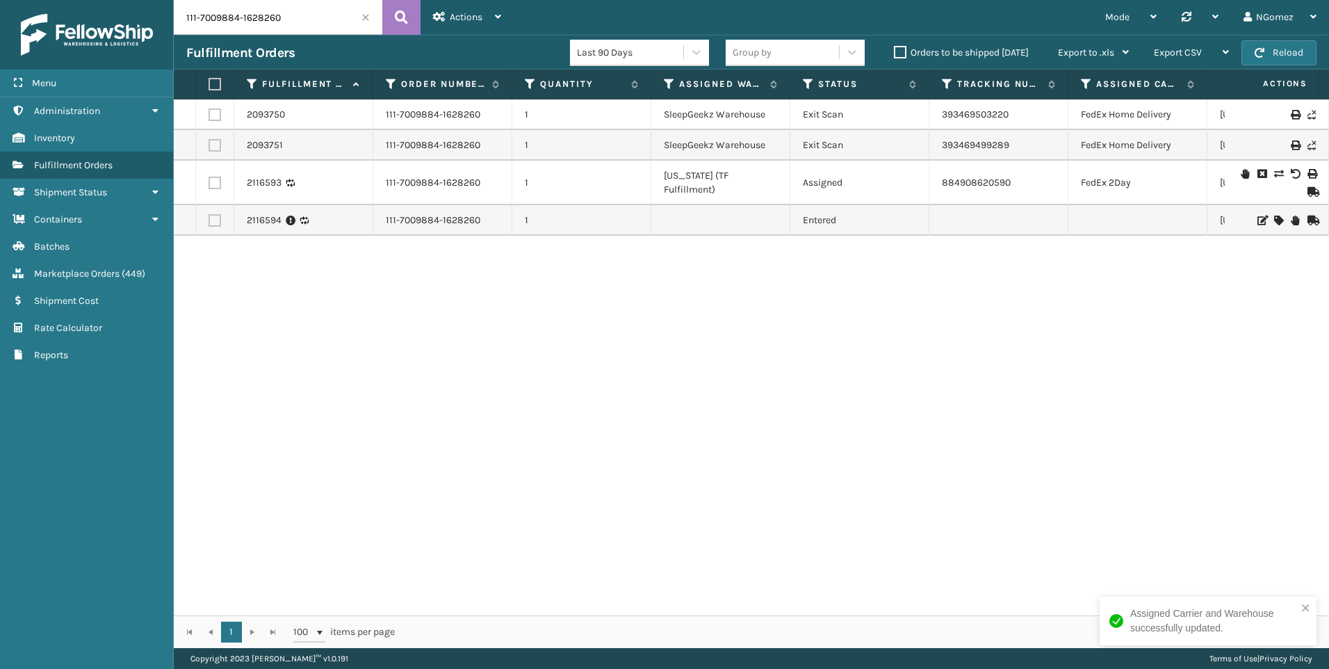
click at [1064, 446] on div "2093750 111-7009884-1628260 1 SleepGeekz Warehouse Exit Scan 393469503220 FedEx…" at bounding box center [751, 357] width 1155 height 516
